Goal: Task Accomplishment & Management: Use online tool/utility

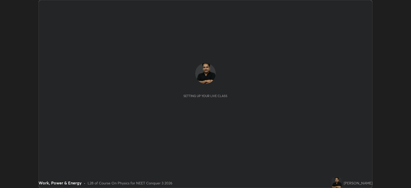
scroll to position [188, 411]
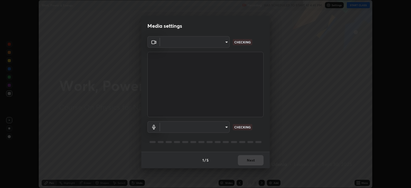
type input "db11550c6627cd1456fd7c992929e7e19338e9c76f4b1d491d27fd0e93a561d0"
click at [221, 126] on body "Erase all Work, Power & Energy Recording WAS SCHEDULED TO START AT 4:45 PM Sett…" at bounding box center [205, 94] width 411 height 188
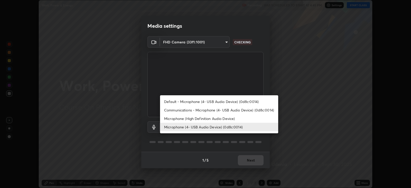
click at [212, 119] on li "Microphone (High Definition Audio Device)" at bounding box center [219, 118] width 118 height 8
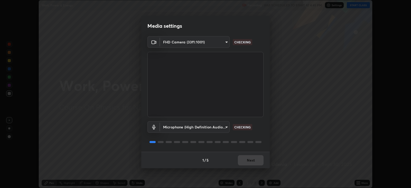
click at [215, 127] on body "Erase all Work, Power & Energy Recording WAS SCHEDULED TO START AT 4:45 PM Sett…" at bounding box center [205, 94] width 411 height 188
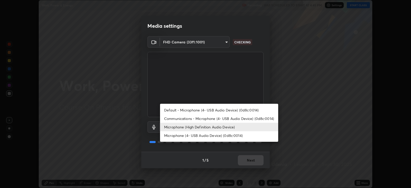
click at [212, 136] on li "Microphone (4- USB Audio Device) (0d8c:0014)" at bounding box center [219, 135] width 118 height 8
type input "d805ff438e7078c1de71cb4717de75612b37844973a4f27df63e8d5766dad93f"
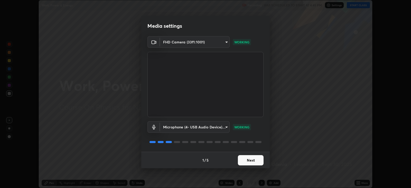
click at [251, 159] on button "Next" at bounding box center [251, 160] width 26 height 10
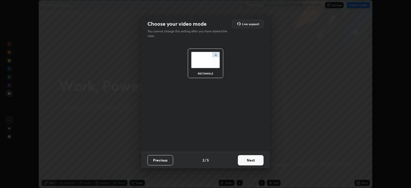
click at [251, 159] on button "Next" at bounding box center [251, 160] width 26 height 10
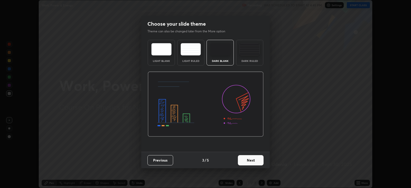
click at [251, 159] on button "Next" at bounding box center [251, 160] width 26 height 10
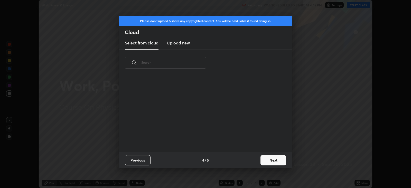
click at [269, 157] on button "Next" at bounding box center [273, 160] width 26 height 10
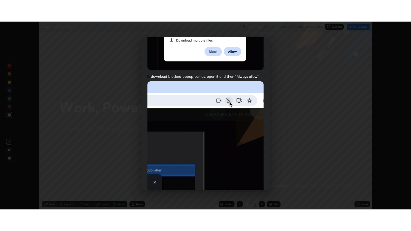
scroll to position [104, 0]
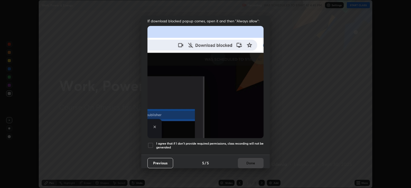
click at [151, 142] on div at bounding box center [150, 145] width 6 height 6
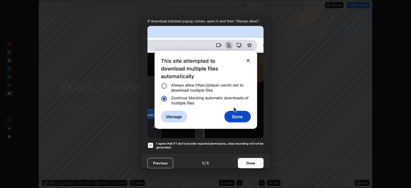
click at [253, 161] on button "Done" at bounding box center [251, 163] width 26 height 10
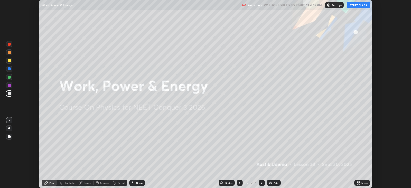
click at [359, 4] on button "START CLASS" at bounding box center [358, 5] width 23 height 6
click at [359, 183] on icon at bounding box center [358, 183] width 4 height 4
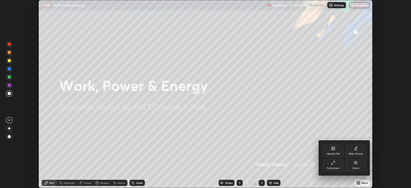
click at [334, 162] on icon at bounding box center [333, 161] width 1 height 1
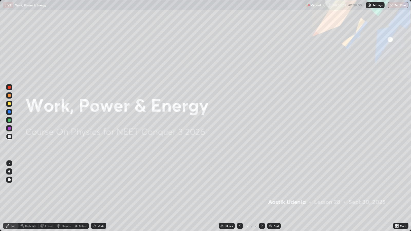
scroll to position [231, 411]
click at [397, 188] on icon at bounding box center [397, 224] width 1 height 1
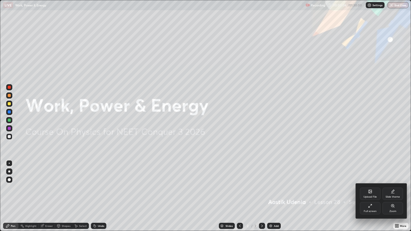
click at [369, 188] on icon at bounding box center [369, 191] width 3 height 3
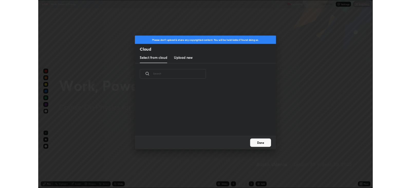
scroll to position [63, 165]
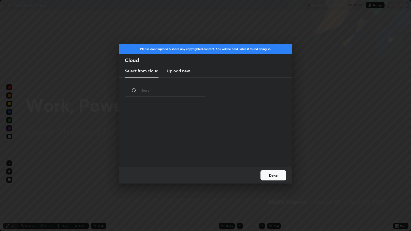
click at [180, 73] on h3 "Upload new" at bounding box center [178, 71] width 23 height 6
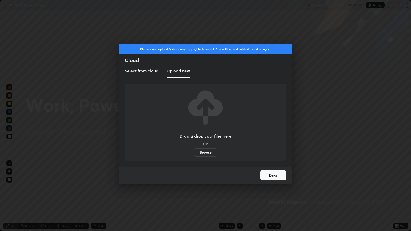
click at [205, 151] on label "Browse" at bounding box center [205, 152] width 23 height 8
click at [194, 151] on input "Browse" at bounding box center [194, 152] width 0 height 8
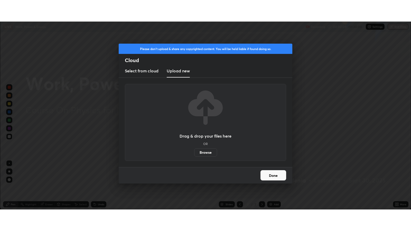
scroll to position [25487, 25264]
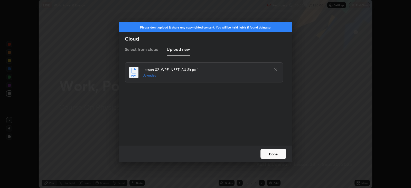
click at [277, 153] on button "Done" at bounding box center [273, 154] width 26 height 10
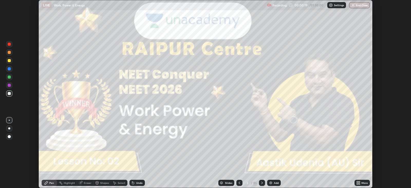
click at [358, 181] on icon at bounding box center [357, 181] width 1 height 1
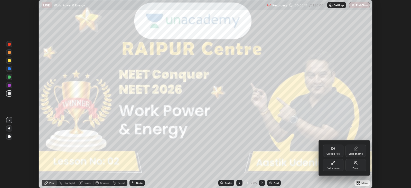
click at [334, 163] on icon at bounding box center [333, 163] width 4 height 4
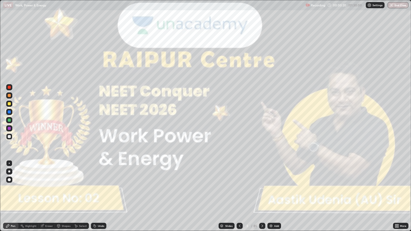
scroll to position [231, 411]
click at [9, 171] on div at bounding box center [9, 171] width 2 height 2
click at [261, 188] on icon at bounding box center [262, 226] width 4 height 4
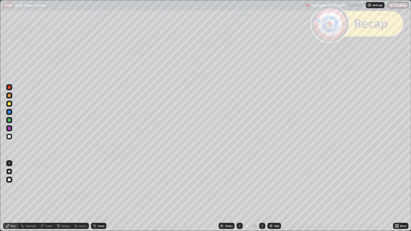
click at [261, 188] on icon at bounding box center [262, 226] width 4 height 4
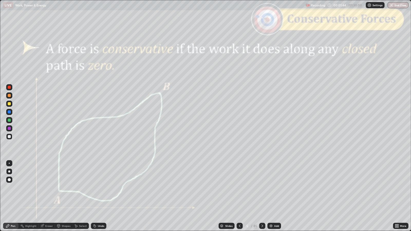
click at [237, 188] on div at bounding box center [239, 226] width 6 height 6
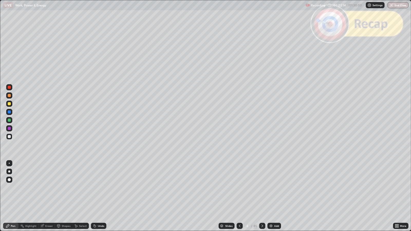
click at [9, 87] on div at bounding box center [9, 87] width 3 height 3
click at [261, 188] on icon at bounding box center [262, 226] width 4 height 4
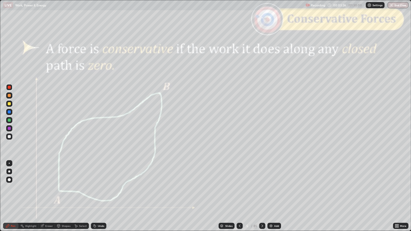
click at [262, 188] on icon at bounding box center [262, 226] width 4 height 4
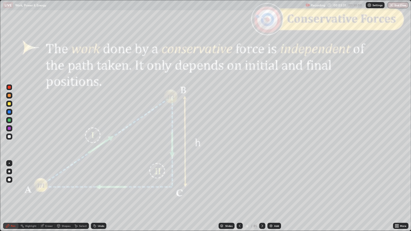
click at [262, 188] on div at bounding box center [262, 226] width 6 height 6
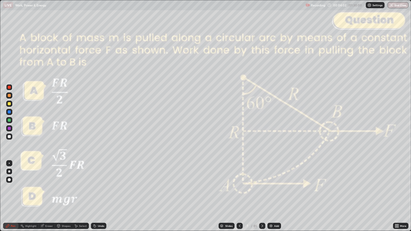
click at [9, 136] on div at bounding box center [9, 136] width 3 height 3
click at [62, 188] on div "Shapes" at bounding box center [66, 226] width 9 height 3
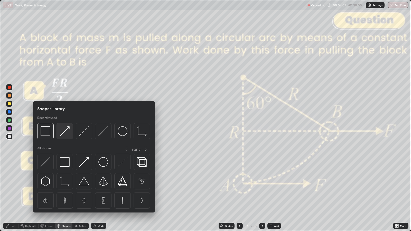
click at [65, 132] on img at bounding box center [65, 131] width 10 height 10
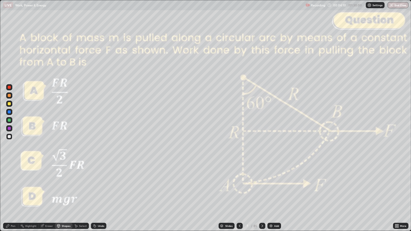
click at [8, 87] on div at bounding box center [9, 87] width 3 height 3
click at [9, 188] on icon at bounding box center [8, 226] width 4 height 4
click at [9, 121] on div at bounding box center [9, 120] width 3 height 3
click at [63, 188] on div "Shapes" at bounding box center [66, 226] width 9 height 3
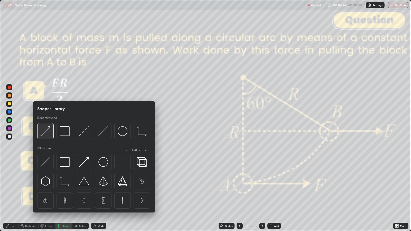
click at [43, 131] on img at bounding box center [46, 131] width 10 height 10
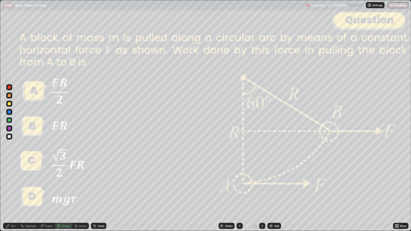
click at [6, 188] on icon at bounding box center [8, 226] width 4 height 4
click at [9, 105] on div at bounding box center [9, 103] width 3 height 3
click at [64, 188] on div "Shapes" at bounding box center [66, 226] width 9 height 3
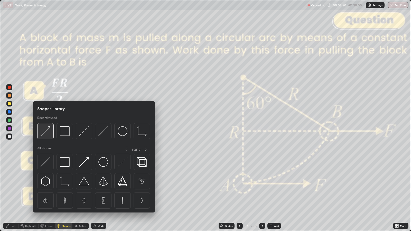
click at [48, 132] on img at bounding box center [46, 131] width 10 height 10
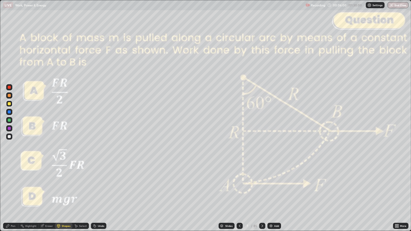
click at [64, 188] on div "Shapes" at bounding box center [66, 226] width 9 height 3
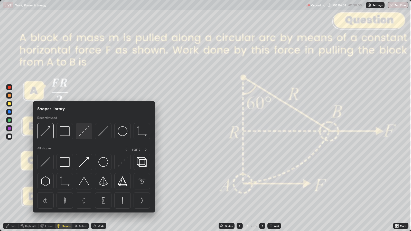
click at [86, 134] on img at bounding box center [84, 131] width 10 height 10
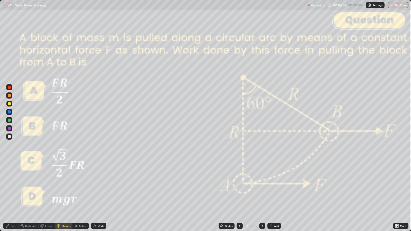
click at [9, 87] on div at bounding box center [9, 87] width 3 height 3
click at [9, 96] on div at bounding box center [9, 95] width 3 height 3
click at [99, 188] on div "Undo" at bounding box center [101, 226] width 6 height 3
click at [13, 188] on div "Pen" at bounding box center [13, 226] width 5 height 3
click at [9, 120] on div at bounding box center [9, 120] width 3 height 3
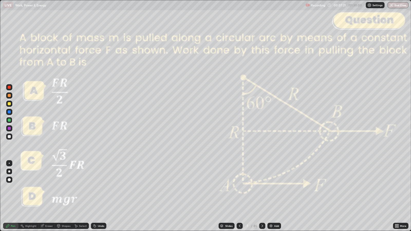
click at [64, 188] on div "Shapes" at bounding box center [66, 226] width 9 height 3
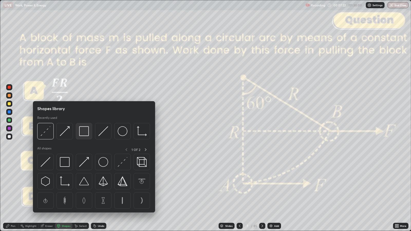
click at [84, 129] on img at bounding box center [84, 131] width 10 height 10
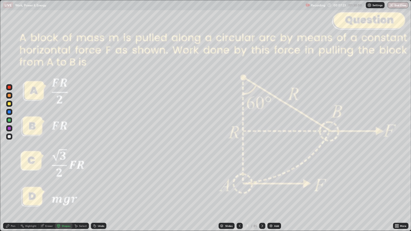
click at [9, 87] on div at bounding box center [9, 87] width 3 height 3
click at [10, 136] on div at bounding box center [9, 136] width 3 height 3
click at [10, 87] on div at bounding box center [9, 87] width 3 height 3
click at [101, 188] on div "Undo" at bounding box center [98, 226] width 15 height 6
click at [13, 188] on div "Pen" at bounding box center [13, 226] width 5 height 3
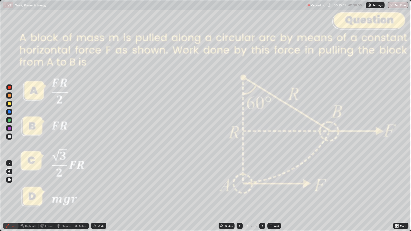
click at [261, 188] on icon at bounding box center [262, 226] width 4 height 4
click at [262, 188] on icon at bounding box center [262, 226] width 4 height 4
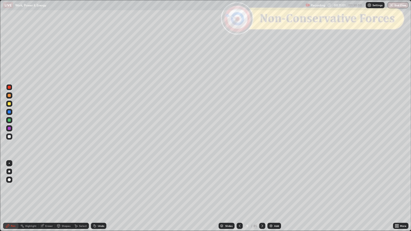
click at [261, 188] on icon at bounding box center [262, 226] width 4 height 4
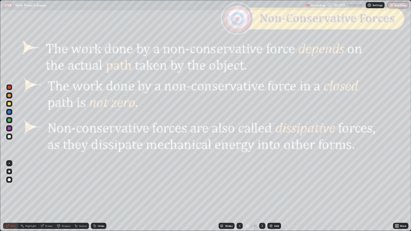
click at [58, 188] on icon at bounding box center [58, 225] width 3 height 1
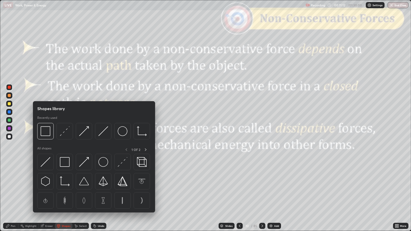
click at [10, 88] on div at bounding box center [9, 87] width 3 height 3
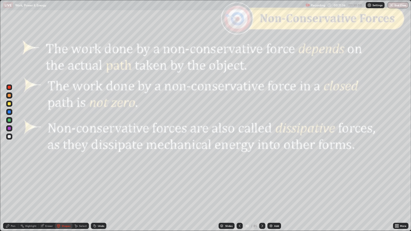
click at [10, 138] on div at bounding box center [9, 136] width 3 height 3
click at [104, 188] on div "Undo" at bounding box center [98, 226] width 15 height 6
click at [10, 188] on div "Pen" at bounding box center [10, 226] width 15 height 6
click at [261, 188] on icon at bounding box center [262, 226] width 4 height 4
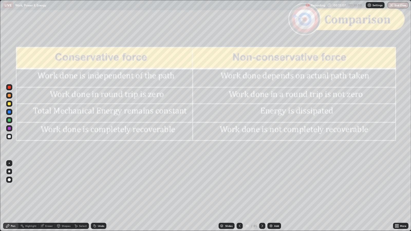
click at [239, 188] on icon at bounding box center [239, 226] width 4 height 4
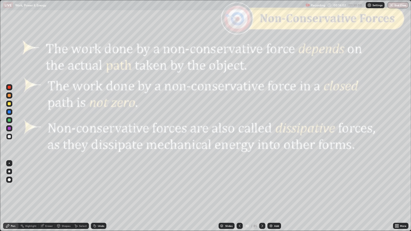
click at [261, 188] on icon at bounding box center [262, 226] width 4 height 4
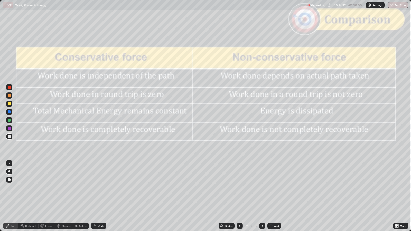
click at [261, 188] on icon at bounding box center [262, 226] width 2 height 3
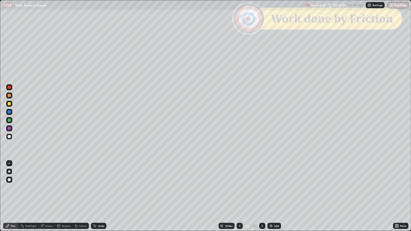
click at [228, 188] on div "Slides" at bounding box center [228, 226] width 7 height 3
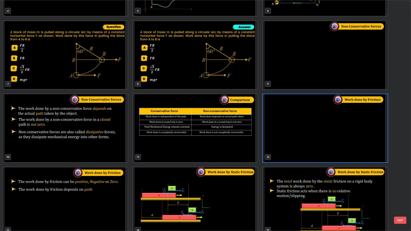
scroll to position [138, 0]
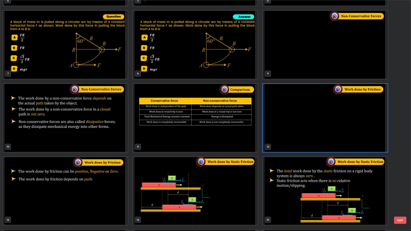
click at [401, 188] on button "EXIT" at bounding box center [400, 220] width 12 height 7
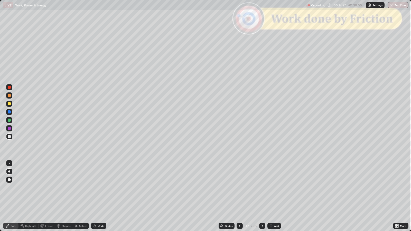
click at [261, 188] on icon at bounding box center [262, 226] width 4 height 4
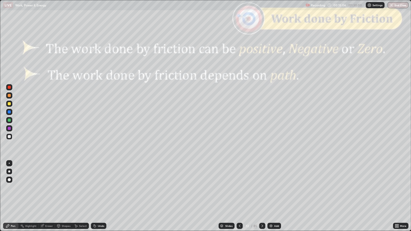
click at [9, 88] on div at bounding box center [9, 87] width 3 height 3
click at [64, 188] on div "Shapes" at bounding box center [66, 226] width 9 height 3
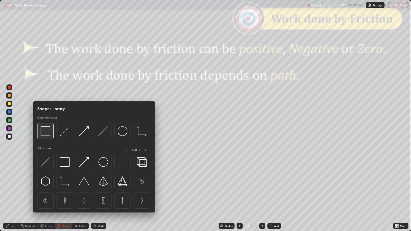
click at [47, 130] on img at bounding box center [46, 131] width 10 height 10
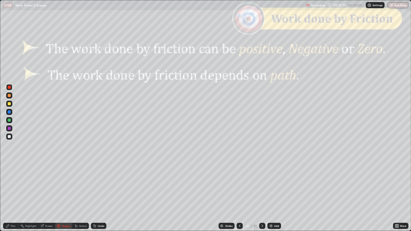
click at [10, 136] on div at bounding box center [9, 136] width 3 height 3
click at [10, 103] on div at bounding box center [9, 103] width 3 height 3
click at [104, 188] on div "Undo" at bounding box center [98, 226] width 15 height 6
click at [14, 188] on div "Pen" at bounding box center [13, 226] width 5 height 3
click at [62, 188] on div "Shapes" at bounding box center [66, 226] width 9 height 3
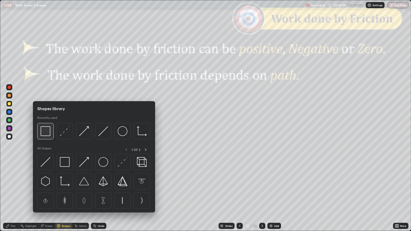
click at [46, 131] on img at bounding box center [46, 131] width 10 height 10
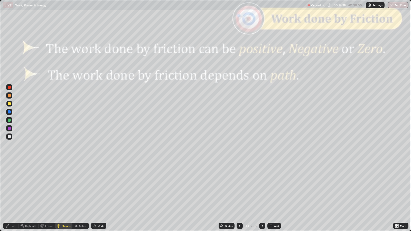
click at [10, 87] on div at bounding box center [9, 87] width 3 height 3
click at [264, 188] on div at bounding box center [262, 226] width 6 height 6
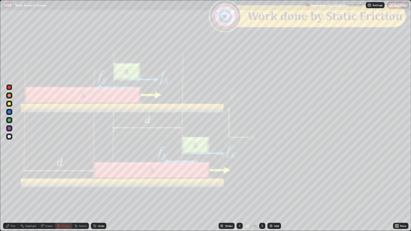
click at [8, 136] on div at bounding box center [9, 136] width 3 height 3
click at [104, 188] on div "Undo" at bounding box center [98, 226] width 15 height 6
click at [13, 188] on div "Pen" at bounding box center [13, 226] width 5 height 3
click at [11, 87] on div at bounding box center [9, 87] width 6 height 6
click at [8, 102] on div at bounding box center [9, 104] width 6 height 6
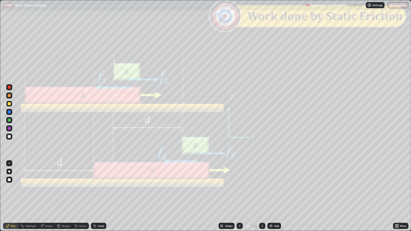
click at [9, 120] on div at bounding box center [9, 120] width 3 height 3
click at [11, 137] on div at bounding box center [9, 137] width 6 height 6
click at [65, 188] on div "Shapes" at bounding box center [66, 226] width 9 height 3
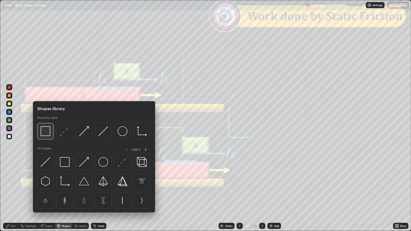
click at [46, 131] on img at bounding box center [46, 131] width 10 height 10
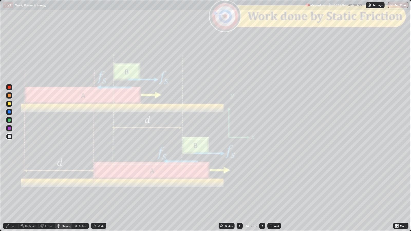
click at [9, 87] on div at bounding box center [9, 87] width 3 height 3
click at [262, 188] on icon at bounding box center [262, 226] width 4 height 4
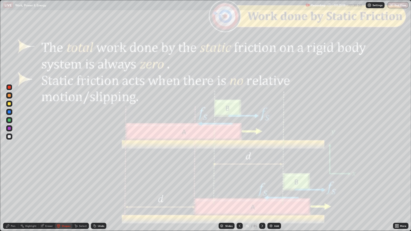
click at [261, 188] on icon at bounding box center [262, 226] width 4 height 4
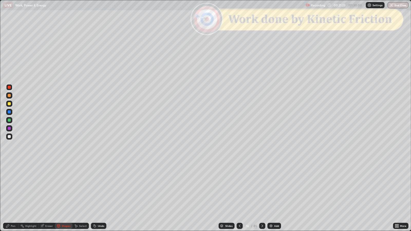
click at [262, 188] on icon at bounding box center [262, 226] width 2 height 3
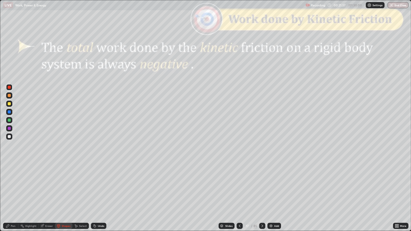
click at [9, 136] on div at bounding box center [9, 136] width 3 height 3
click at [9, 96] on div at bounding box center [9, 95] width 3 height 3
click at [103, 188] on div "Undo" at bounding box center [101, 226] width 6 height 3
click at [15, 188] on div "Pen" at bounding box center [13, 226] width 5 height 3
click at [65, 188] on div "Shapes" at bounding box center [66, 226] width 9 height 3
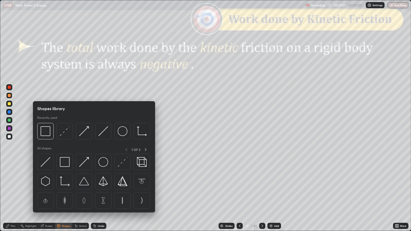
click at [46, 131] on img at bounding box center [46, 131] width 10 height 10
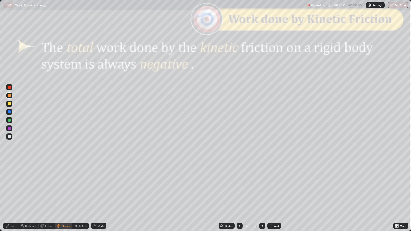
click at [10, 87] on div at bounding box center [9, 87] width 3 height 3
click at [228, 188] on div "Slides" at bounding box center [228, 226] width 7 height 3
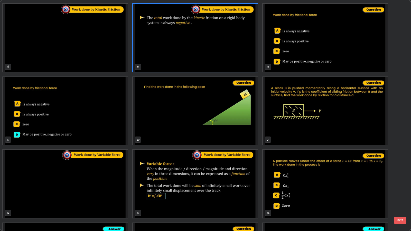
scroll to position [368, 0]
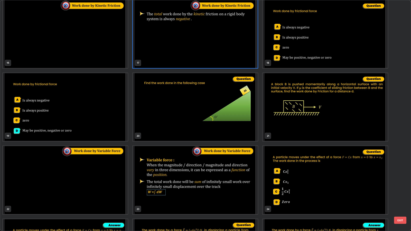
click at [402, 188] on button "EXIT" at bounding box center [400, 220] width 12 height 7
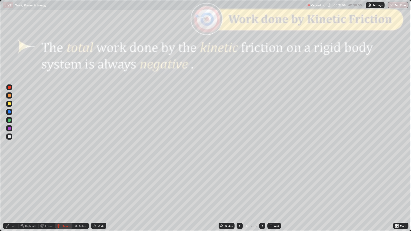
click at [262, 188] on icon at bounding box center [262, 226] width 4 height 4
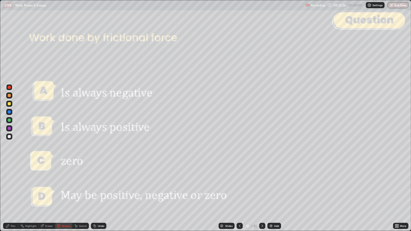
click at [261, 188] on icon at bounding box center [262, 226] width 4 height 4
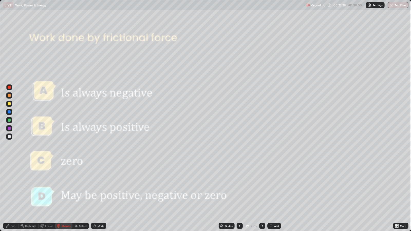
click at [260, 188] on icon at bounding box center [262, 226] width 4 height 4
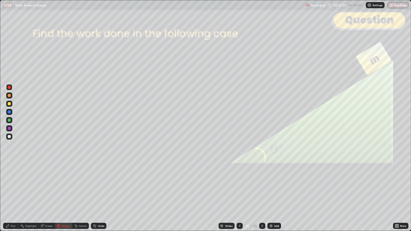
click at [10, 135] on div at bounding box center [9, 136] width 3 height 3
click at [8, 188] on icon at bounding box center [8, 226] width 4 height 4
click at [9, 95] on div at bounding box center [9, 95] width 3 height 3
click at [10, 121] on div at bounding box center [9, 120] width 3 height 3
click at [10, 137] on div at bounding box center [9, 136] width 3 height 3
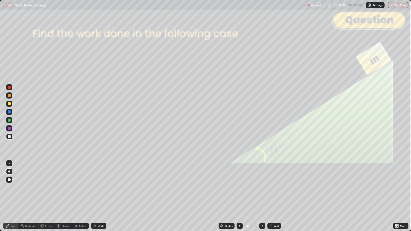
click at [64, 188] on div "Shapes" at bounding box center [66, 226] width 9 height 3
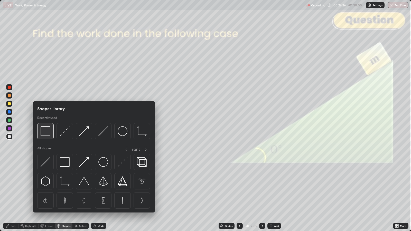
click at [45, 130] on img at bounding box center [46, 131] width 10 height 10
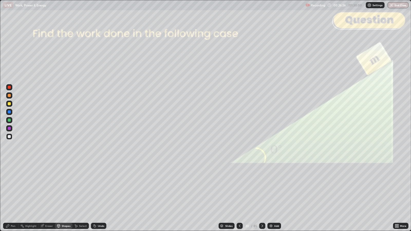
click at [9, 87] on div at bounding box center [9, 87] width 3 height 3
click at [262, 188] on icon at bounding box center [262, 226] width 4 height 4
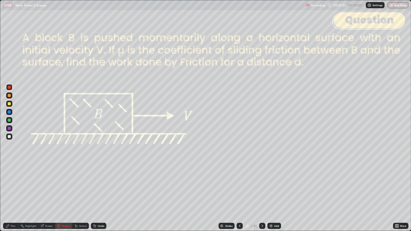
click at [11, 188] on div "Pen" at bounding box center [13, 226] width 5 height 3
click at [261, 188] on icon at bounding box center [262, 226] width 4 height 4
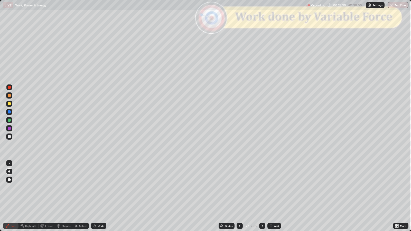
click at [10, 136] on div at bounding box center [9, 136] width 3 height 3
click at [10, 102] on div at bounding box center [9, 103] width 3 height 3
click at [9, 96] on div at bounding box center [9, 95] width 3 height 3
click at [63, 188] on div "Shapes" at bounding box center [63, 226] width 17 height 6
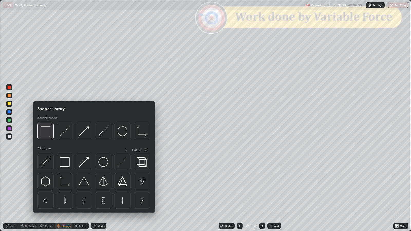
click at [45, 134] on img at bounding box center [46, 131] width 10 height 10
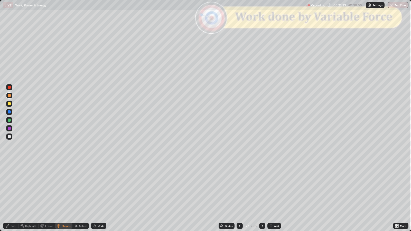
click at [9, 87] on div at bounding box center [9, 87] width 3 height 3
click at [7, 188] on icon at bounding box center [8, 226] width 4 height 4
click at [230, 188] on div "Slides" at bounding box center [228, 226] width 7 height 3
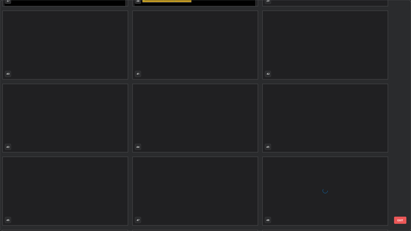
scroll to position [948, 0]
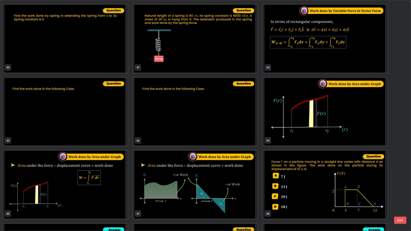
click at [399, 188] on button "EXIT" at bounding box center [400, 220] width 12 height 7
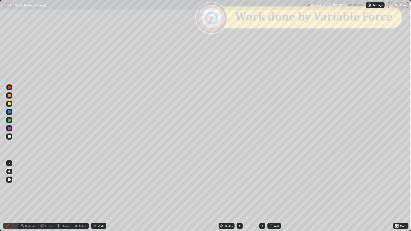
click at [262, 188] on icon at bounding box center [262, 226] width 2 height 3
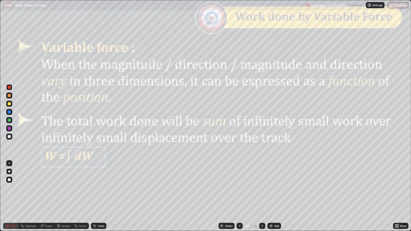
click at [261, 188] on icon at bounding box center [262, 226] width 4 height 4
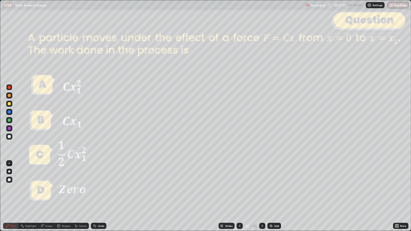
click at [10, 188] on div "Pen" at bounding box center [10, 226] width 15 height 6
click at [9, 136] on div at bounding box center [9, 136] width 3 height 3
click at [261, 188] on icon at bounding box center [262, 226] width 4 height 4
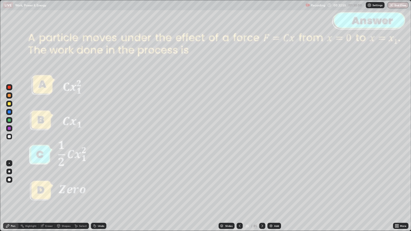
click at [261, 188] on div at bounding box center [262, 226] width 6 height 6
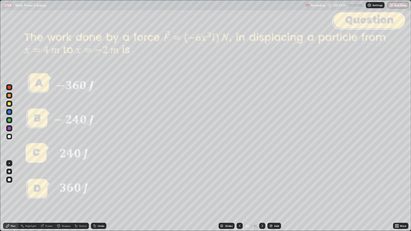
click at [232, 188] on div "Slides" at bounding box center [226, 226] width 16 height 6
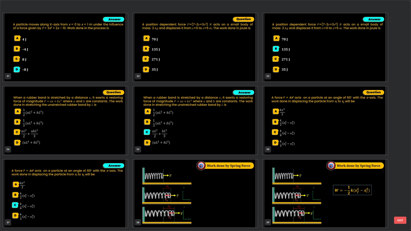
scroll to position [735, 0]
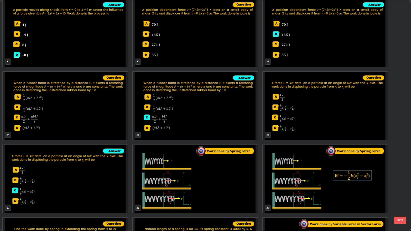
click at [403, 188] on button "EXIT" at bounding box center [400, 220] width 12 height 7
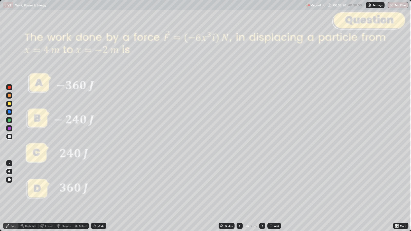
click at [8, 104] on div at bounding box center [9, 103] width 3 height 3
click at [47, 188] on div "Eraser" at bounding box center [49, 226] width 8 height 3
click at [15, 188] on div "Pen" at bounding box center [10, 226] width 15 height 6
click at [261, 188] on icon at bounding box center [262, 226] width 4 height 4
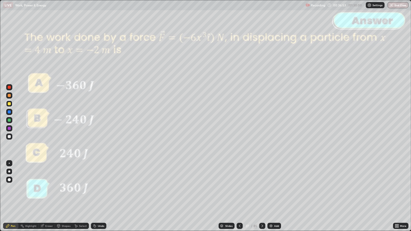
click at [261, 188] on icon at bounding box center [262, 226] width 4 height 4
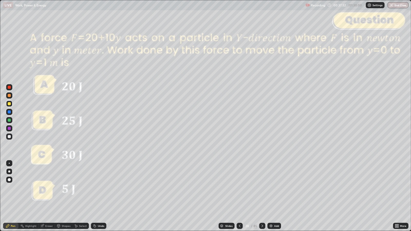
click at [10, 136] on div at bounding box center [9, 136] width 3 height 3
click at [261, 188] on icon at bounding box center [262, 226] width 4 height 4
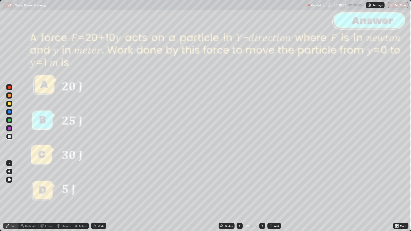
click at [261, 188] on icon at bounding box center [262, 226] width 4 height 4
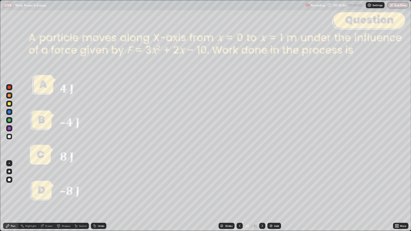
click at [10, 87] on div at bounding box center [9, 87] width 3 height 3
click at [261, 188] on icon at bounding box center [262, 226] width 4 height 4
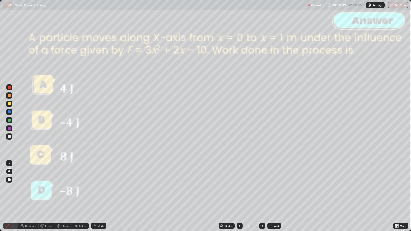
click at [261, 188] on icon at bounding box center [262, 226] width 4 height 4
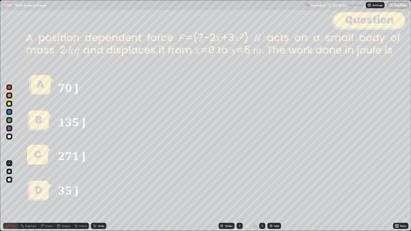
click at [261, 188] on icon at bounding box center [262, 226] width 4 height 4
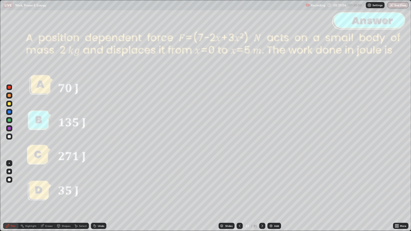
click at [262, 188] on div at bounding box center [262, 226] width 6 height 6
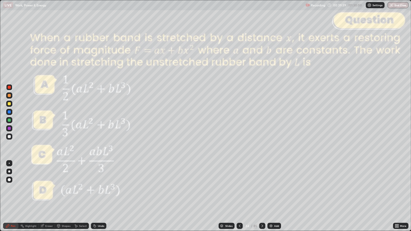
click at [263, 188] on icon at bounding box center [262, 226] width 4 height 4
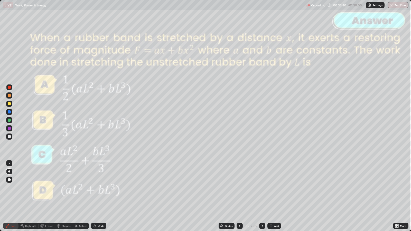
click at [261, 188] on icon at bounding box center [262, 226] width 4 height 4
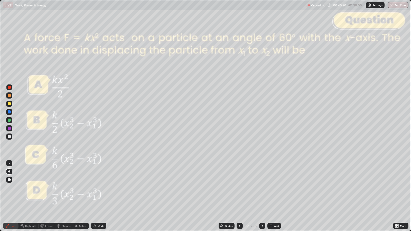
click at [261, 188] on icon at bounding box center [262, 226] width 4 height 4
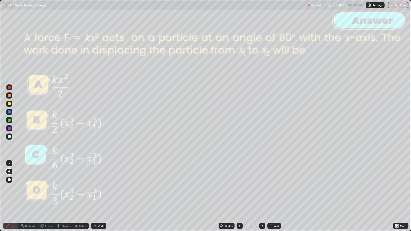
click at [262, 188] on icon at bounding box center [262, 226] width 4 height 4
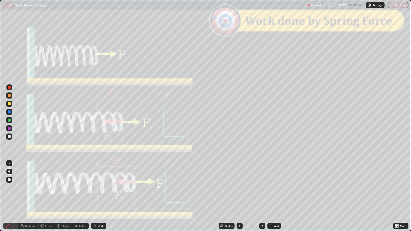
click at [9, 135] on div at bounding box center [9, 136] width 3 height 3
click at [66, 188] on div "Shapes" at bounding box center [66, 226] width 9 height 3
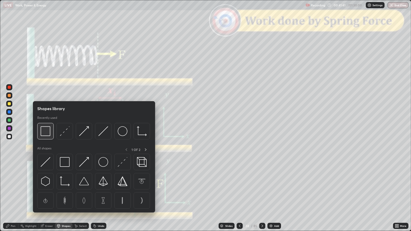
click at [47, 132] on img at bounding box center [46, 131] width 10 height 10
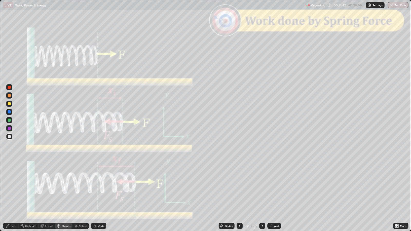
click at [10, 88] on div at bounding box center [9, 87] width 3 height 3
click at [229, 188] on div "Slides" at bounding box center [228, 226] width 7 height 3
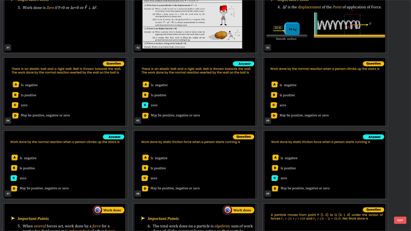
scroll to position [1482, 0]
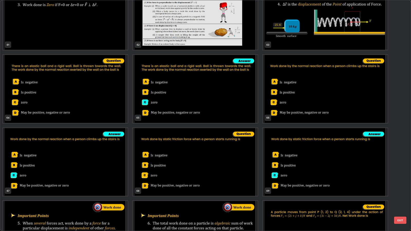
click at [401, 188] on button "EXIT" at bounding box center [400, 220] width 12 height 7
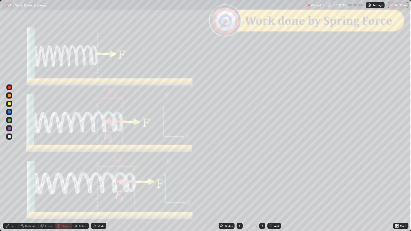
click at [261, 188] on icon at bounding box center [262, 226] width 4 height 4
click at [260, 188] on icon at bounding box center [262, 226] width 4 height 4
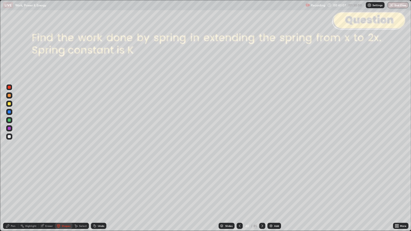
click at [9, 136] on div at bounding box center [9, 136] width 3 height 3
click at [101, 188] on div "Undo" at bounding box center [98, 226] width 15 height 6
click at [9, 136] on div at bounding box center [9, 136] width 3 height 3
click at [103, 188] on div "Undo" at bounding box center [101, 226] width 6 height 3
click at [12, 188] on div "Pen" at bounding box center [13, 226] width 5 height 3
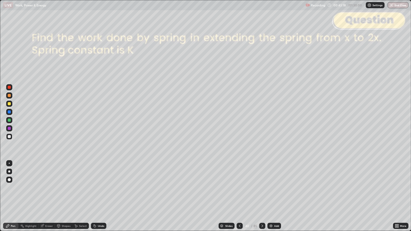
click at [226, 188] on div "Slides" at bounding box center [228, 226] width 7 height 3
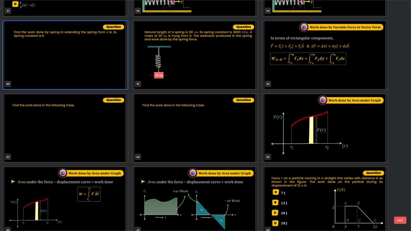
scroll to position [932, 0]
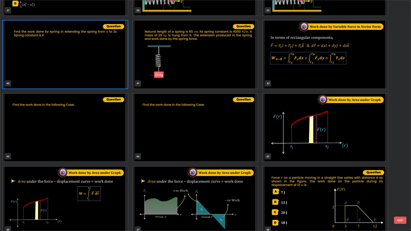
click at [401, 188] on button "EXIT" at bounding box center [400, 220] width 12 height 7
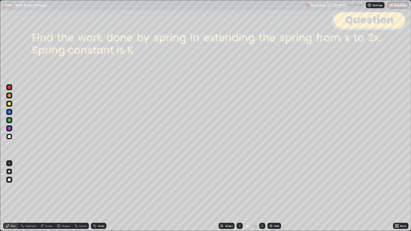
scroll to position [0, 0]
click at [261, 188] on icon at bounding box center [262, 226] width 4 height 4
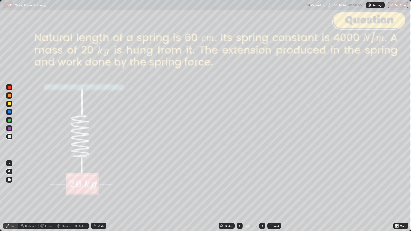
click at [9, 104] on div at bounding box center [9, 103] width 3 height 3
click at [9, 88] on div at bounding box center [9, 87] width 3 height 3
click at [99, 188] on div "Undo" at bounding box center [101, 226] width 6 height 3
click at [65, 188] on div "Shapes" at bounding box center [66, 226] width 9 height 3
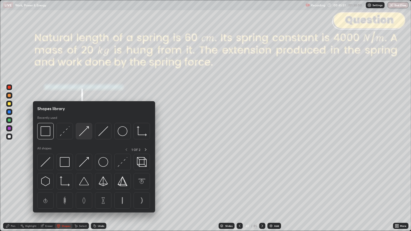
click at [83, 130] on img at bounding box center [84, 131] width 10 height 10
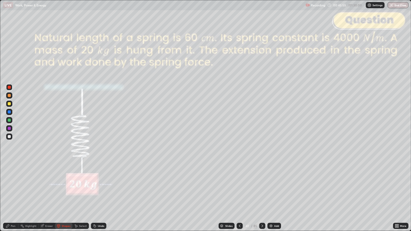
click at [13, 188] on div "Pen" at bounding box center [13, 226] width 5 height 3
click at [9, 94] on div at bounding box center [9, 95] width 3 height 3
click at [9, 104] on div at bounding box center [9, 103] width 3 height 3
click at [103, 188] on div "Undo" at bounding box center [98, 226] width 15 height 6
click at [64, 188] on div "Shapes" at bounding box center [66, 226] width 9 height 3
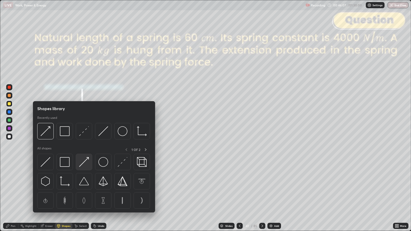
click at [84, 163] on img at bounding box center [84, 162] width 10 height 10
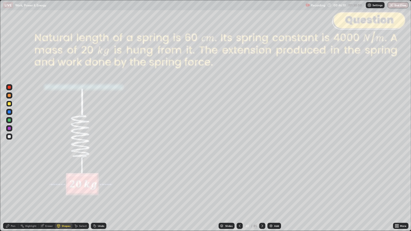
click at [7, 188] on icon at bounding box center [7, 225] width 3 height 3
click at [62, 188] on div "Shapes" at bounding box center [63, 226] width 17 height 6
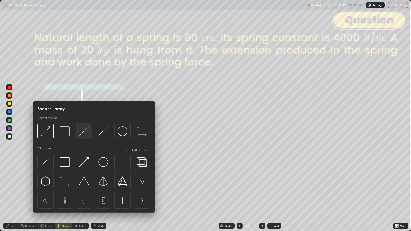
click at [85, 134] on img at bounding box center [84, 131] width 10 height 10
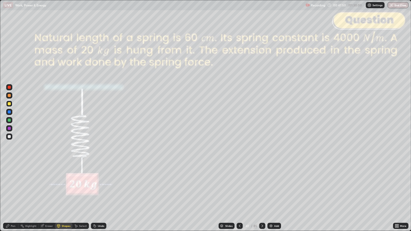
click at [11, 87] on div at bounding box center [9, 87] width 3 height 3
click at [13, 188] on div "Pen" at bounding box center [13, 226] width 5 height 3
click at [10, 95] on div at bounding box center [9, 95] width 3 height 3
click at [261, 188] on icon at bounding box center [262, 226] width 2 height 3
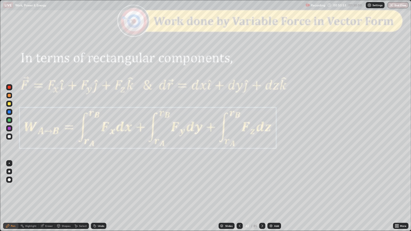
click at [227, 188] on div "Slides" at bounding box center [228, 226] width 7 height 3
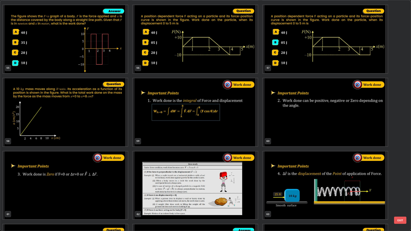
scroll to position [1515, 0]
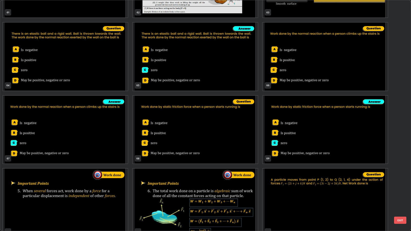
click at [398, 188] on button "EXIT" at bounding box center [400, 220] width 12 height 7
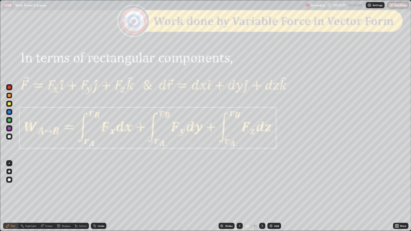
click at [261, 188] on icon at bounding box center [262, 226] width 4 height 4
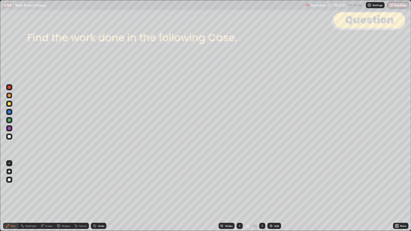
click at [10, 137] on div at bounding box center [9, 136] width 3 height 3
click at [9, 103] on div at bounding box center [9, 103] width 3 height 3
click at [9, 138] on div at bounding box center [9, 136] width 3 height 3
click at [100, 188] on div "Undo" at bounding box center [101, 226] width 6 height 3
click at [261, 188] on div at bounding box center [262, 226] width 6 height 10
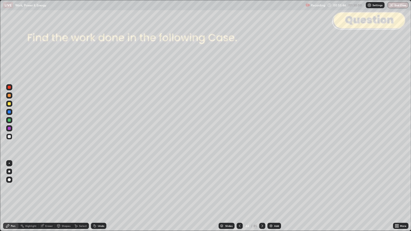
click at [261, 188] on icon at bounding box center [262, 226] width 2 height 3
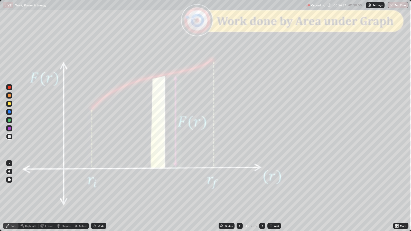
click at [261, 188] on icon at bounding box center [262, 226] width 4 height 4
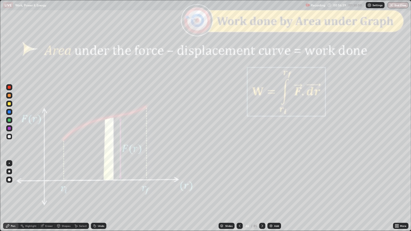
click at [261, 188] on icon at bounding box center [262, 226] width 4 height 4
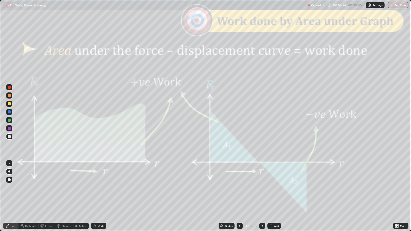
click at [261, 188] on div at bounding box center [262, 226] width 6 height 6
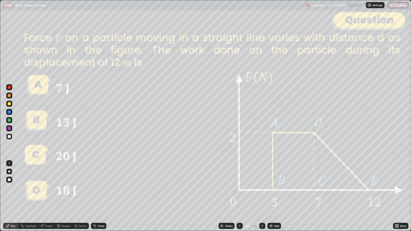
click at [262, 188] on icon at bounding box center [262, 226] width 4 height 4
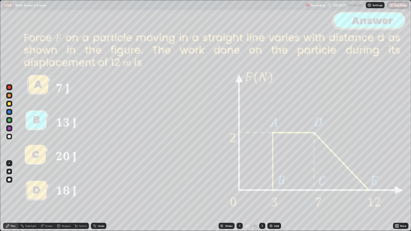
click at [261, 188] on icon at bounding box center [262, 226] width 4 height 4
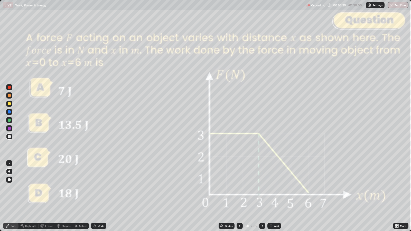
click at [261, 188] on icon at bounding box center [262, 226] width 4 height 4
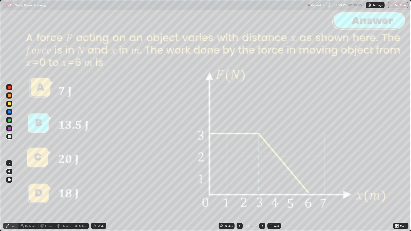
click at [261, 188] on icon at bounding box center [262, 226] width 4 height 4
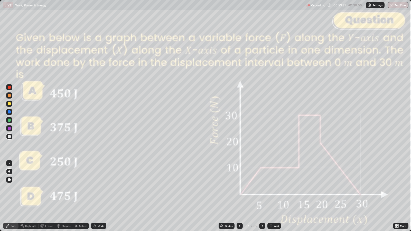
click at [261, 188] on icon at bounding box center [262, 226] width 4 height 4
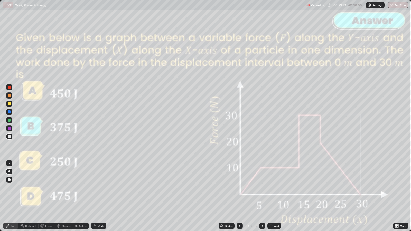
click at [262, 188] on div at bounding box center [262, 226] width 6 height 6
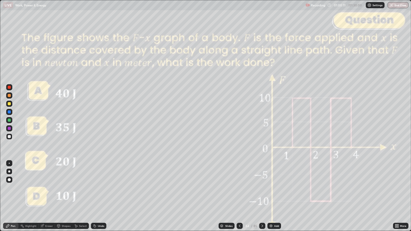
click at [261, 188] on icon at bounding box center [262, 226] width 4 height 4
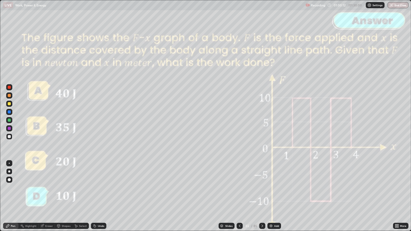
click at [260, 188] on div at bounding box center [262, 226] width 6 height 6
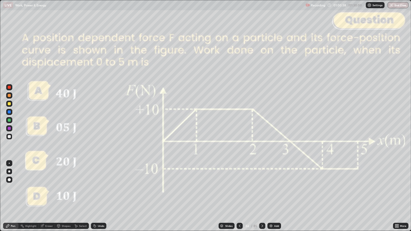
click at [262, 188] on div at bounding box center [262, 226] width 6 height 6
click at [261, 188] on icon at bounding box center [262, 226] width 4 height 4
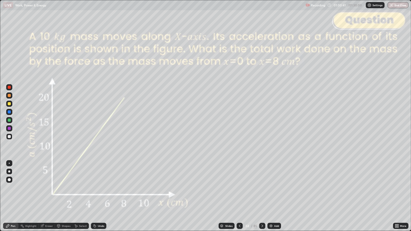
click at [263, 188] on icon at bounding box center [262, 226] width 4 height 4
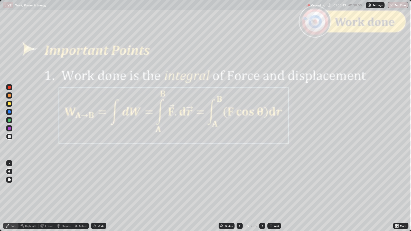
click at [238, 188] on icon at bounding box center [239, 226] width 4 height 4
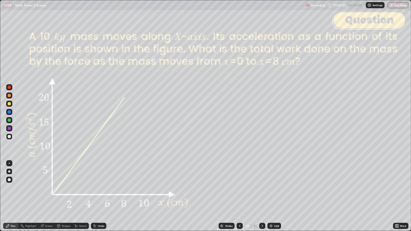
click at [264, 188] on div at bounding box center [262, 226] width 6 height 6
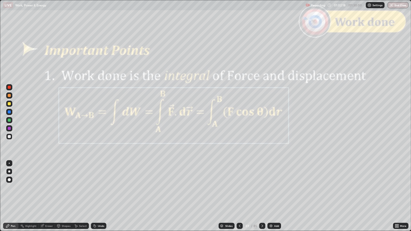
click at [10, 112] on div at bounding box center [9, 111] width 3 height 3
click at [261, 188] on icon at bounding box center [262, 226] width 4 height 4
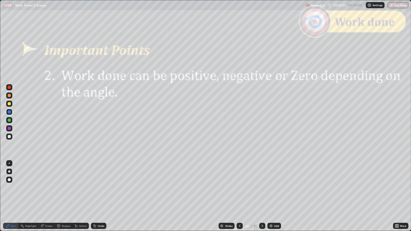
click at [11, 96] on div at bounding box center [9, 95] width 6 height 6
click at [260, 188] on icon at bounding box center [262, 226] width 4 height 4
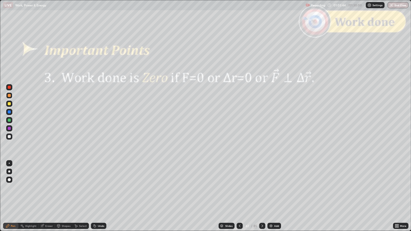
click at [261, 188] on icon at bounding box center [262, 226] width 4 height 4
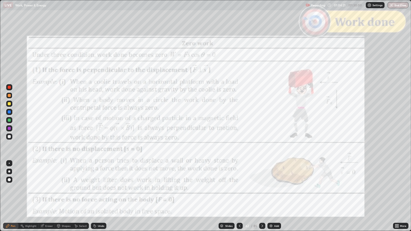
click at [261, 188] on icon at bounding box center [262, 226] width 4 height 4
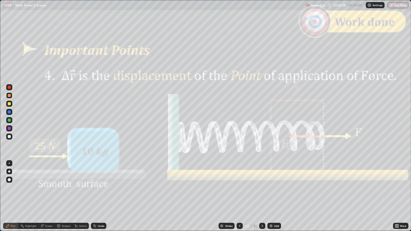
click at [62, 188] on div "Shapes" at bounding box center [66, 226] width 9 height 3
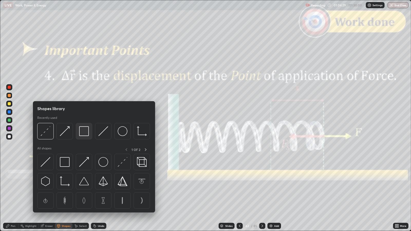
click at [85, 132] on img at bounding box center [84, 131] width 10 height 10
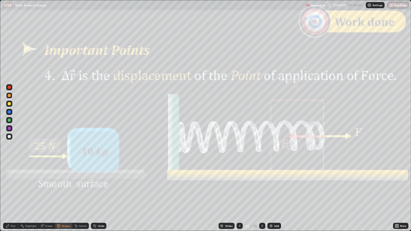
click at [9, 88] on div at bounding box center [9, 87] width 3 height 3
click at [9, 188] on icon at bounding box center [8, 226] width 4 height 4
click at [65, 188] on div "Shapes" at bounding box center [66, 226] width 9 height 3
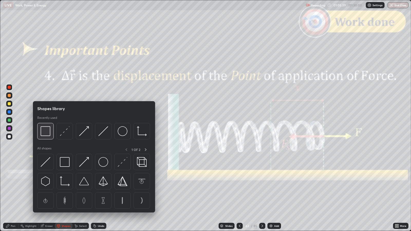
click at [49, 133] on img at bounding box center [46, 131] width 10 height 10
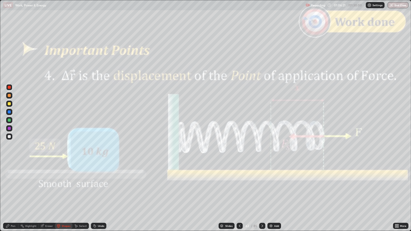
click at [261, 188] on icon at bounding box center [262, 226] width 4 height 4
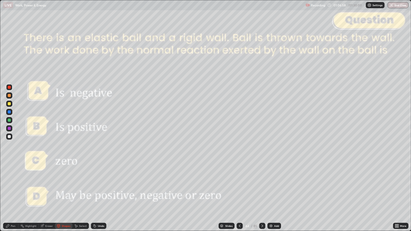
click at [13, 188] on div "Pen" at bounding box center [13, 226] width 5 height 3
click at [261, 188] on icon at bounding box center [262, 226] width 4 height 4
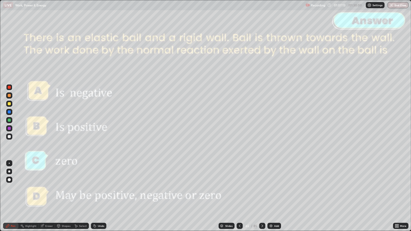
click at [261, 188] on icon at bounding box center [262, 226] width 4 height 4
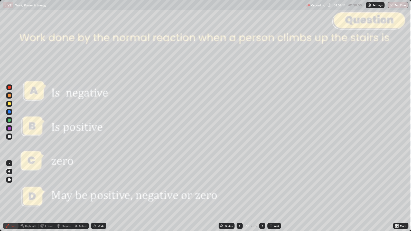
click at [262, 188] on icon at bounding box center [262, 226] width 4 height 4
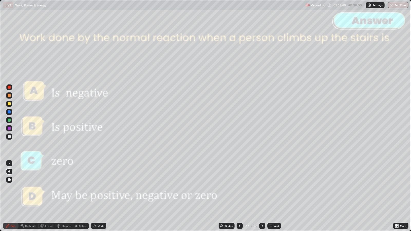
click at [261, 188] on icon at bounding box center [262, 226] width 4 height 4
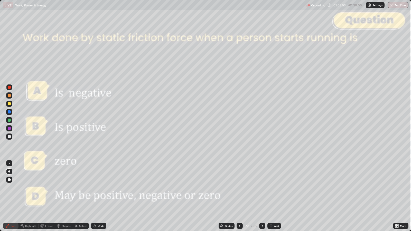
click at [261, 188] on icon at bounding box center [262, 226] width 4 height 4
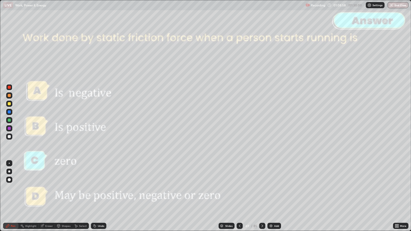
click at [262, 188] on icon at bounding box center [262, 226] width 2 height 3
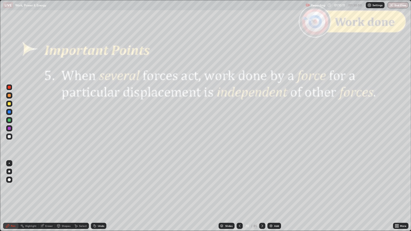
click at [261, 188] on div at bounding box center [262, 226] width 6 height 6
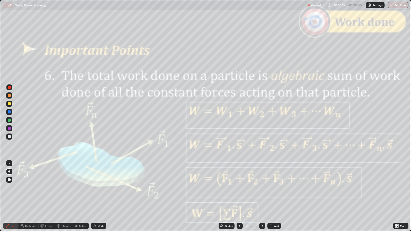
click at [239, 188] on icon at bounding box center [240, 226] width 2 height 3
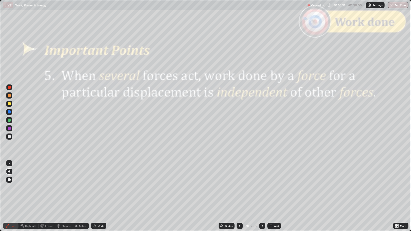
click at [262, 188] on icon at bounding box center [262, 226] width 4 height 4
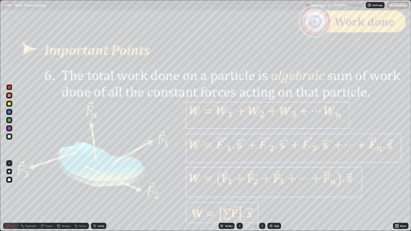
click at [231, 188] on div "Slides" at bounding box center [226, 226] width 16 height 6
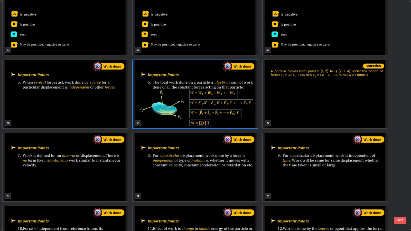
scroll to position [1624, 0]
click at [398, 188] on button "EXIT" at bounding box center [400, 220] width 12 height 7
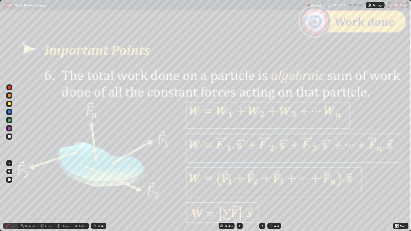
click at [262, 188] on icon at bounding box center [262, 226] width 2 height 3
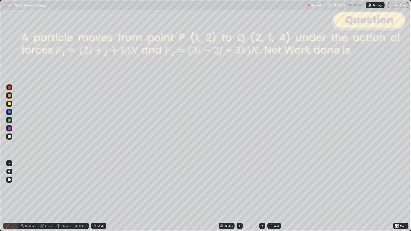
click at [9, 137] on div at bounding box center [9, 136] width 3 height 3
click at [9, 96] on div at bounding box center [9, 95] width 3 height 3
click at [44, 188] on div "Eraser" at bounding box center [47, 226] width 16 height 6
click at [11, 188] on div "Pen" at bounding box center [13, 226] width 5 height 3
click at [261, 188] on icon at bounding box center [262, 226] width 4 height 4
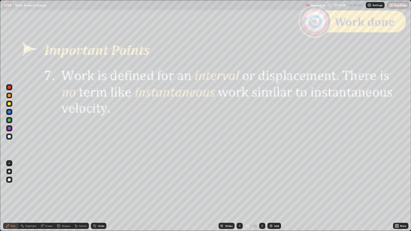
click at [65, 188] on div "Shapes" at bounding box center [66, 226] width 9 height 3
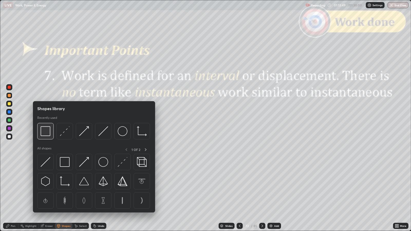
click at [47, 130] on img at bounding box center [46, 131] width 10 height 10
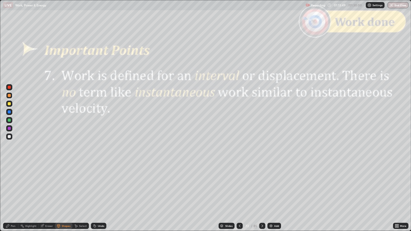
click at [10, 88] on div at bounding box center [9, 87] width 3 height 3
click at [9, 136] on div at bounding box center [9, 136] width 3 height 3
click at [10, 96] on div at bounding box center [9, 95] width 3 height 3
click at [13, 188] on div "Pen" at bounding box center [13, 226] width 5 height 3
click at [261, 188] on div at bounding box center [262, 226] width 6 height 6
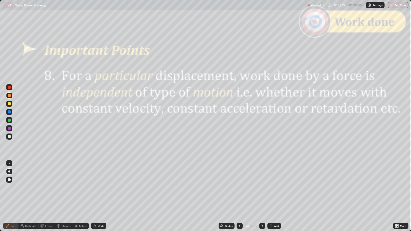
click at [10, 88] on div at bounding box center [9, 87] width 3 height 3
click at [65, 188] on div "Shapes" at bounding box center [66, 226] width 9 height 3
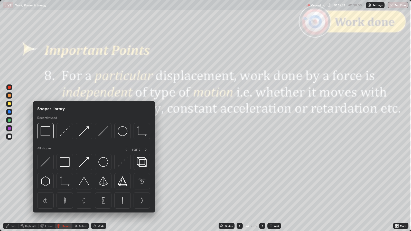
click at [48, 136] on div at bounding box center [45, 131] width 16 height 16
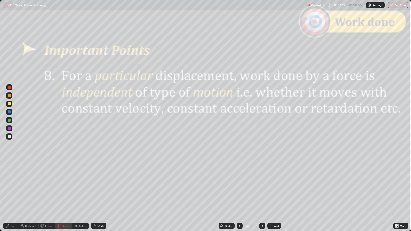
click at [261, 188] on icon at bounding box center [262, 226] width 4 height 4
click at [262, 188] on icon at bounding box center [262, 226] width 4 height 4
click at [13, 188] on div "Pen" at bounding box center [13, 226] width 5 height 3
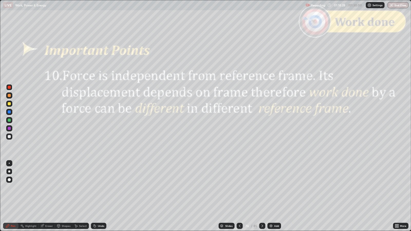
click at [261, 188] on div at bounding box center [262, 226] width 6 height 6
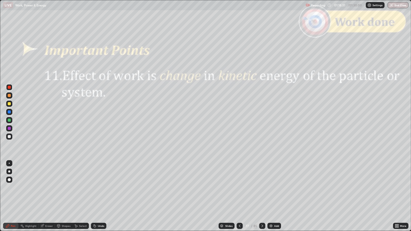
click at [65, 188] on div "Shapes" at bounding box center [66, 226] width 9 height 3
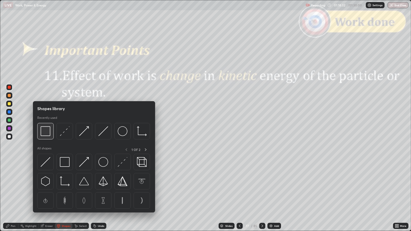
click at [50, 134] on div at bounding box center [45, 131] width 16 height 16
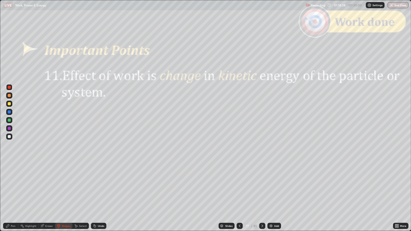
click at [225, 188] on div "Slides" at bounding box center [228, 226] width 7 height 3
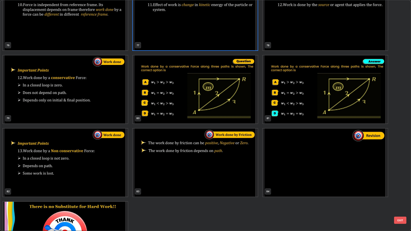
scroll to position [1852, 0]
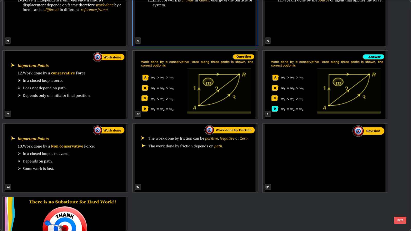
click at [403, 188] on button "EXIT" at bounding box center [400, 220] width 12 height 7
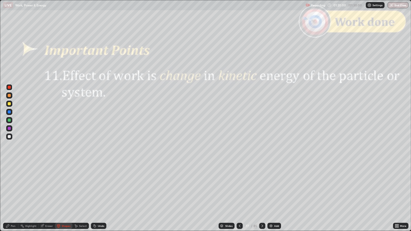
click at [261, 188] on icon at bounding box center [262, 226] width 4 height 4
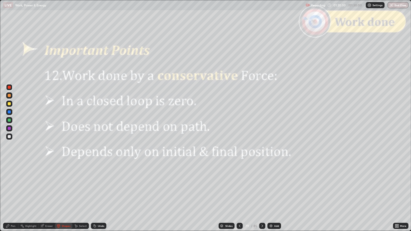
click at [15, 188] on div "Pen" at bounding box center [13, 226] width 5 height 3
click at [261, 188] on icon at bounding box center [262, 226] width 4 height 4
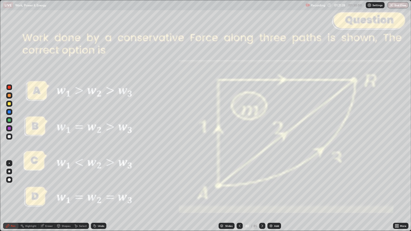
click at [261, 188] on icon at bounding box center [262, 226] width 4 height 4
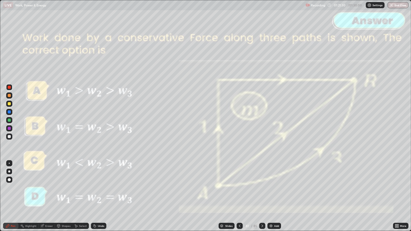
click at [261, 188] on icon at bounding box center [262, 226] width 4 height 4
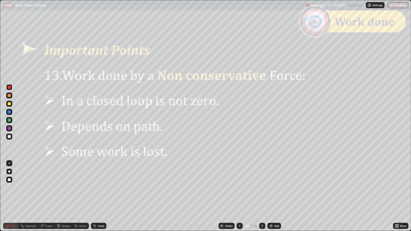
click at [261, 188] on icon at bounding box center [262, 226] width 4 height 4
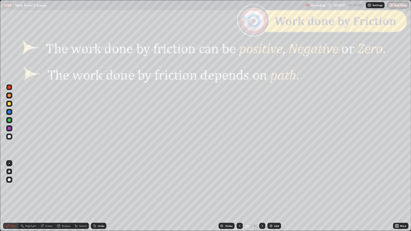
click at [9, 137] on div at bounding box center [9, 136] width 3 height 3
click at [261, 188] on icon at bounding box center [262, 226] width 4 height 4
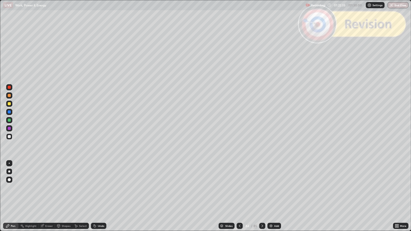
click at [261, 188] on icon at bounding box center [262, 226] width 4 height 4
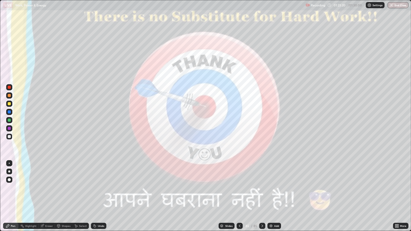
click at [391, 7] on img "button" at bounding box center [391, 5] width 4 height 4
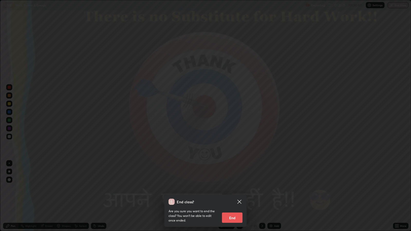
click at [233, 188] on button "End" at bounding box center [232, 218] width 21 height 10
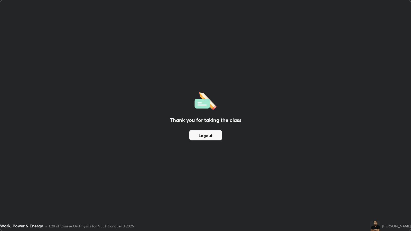
click at [231, 188] on div "Thank you for taking the class Logout" at bounding box center [205, 115] width 410 height 231
click at [212, 137] on button "Logout" at bounding box center [205, 135] width 33 height 10
